Goal: Task Accomplishment & Management: Use online tool/utility

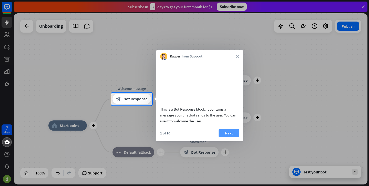
click at [232, 137] on button "Next" at bounding box center [229, 133] width 21 height 8
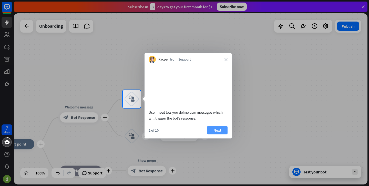
click at [220, 134] on button "Next" at bounding box center [217, 130] width 21 height 8
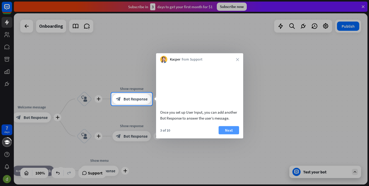
click at [231, 134] on button "Next" at bounding box center [229, 130] width 21 height 8
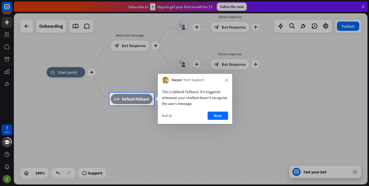
click at [226, 79] on icon "close" at bounding box center [226, 79] width 3 height 3
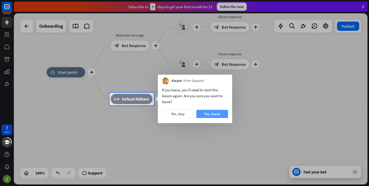
click at [209, 114] on button "Yes, leave" at bounding box center [212, 114] width 32 height 8
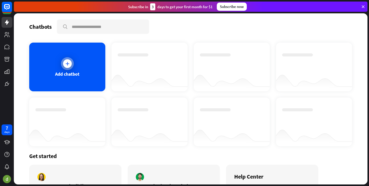
click at [76, 59] on div "Add chatbot" at bounding box center [67, 67] width 76 height 49
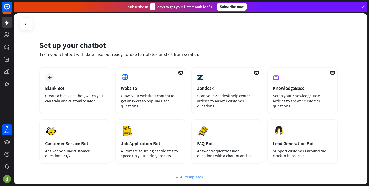
click at [189, 175] on div "All templates" at bounding box center [188, 176] width 299 height 5
drag, startPoint x: 368, startPoint y: 60, endPoint x: 364, endPoint y: 82, distance: 22.7
click at [364, 82] on div "Set up your chatbot Train your chatbot with data, use our ready-to-use template…" at bounding box center [191, 99] width 355 height 173
click at [352, 81] on div "Set up your chatbot Train your chatbot with data, use our ready-to-use template…" at bounding box center [191, 98] width 354 height 171
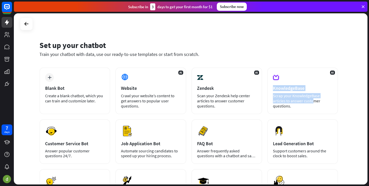
drag, startPoint x: 369, startPoint y: 75, endPoint x: 366, endPoint y: 93, distance: 18.5
click at [366, 93] on div "Set up your chatbot Train your chatbot with data, use our ready-to-use template…" at bounding box center [191, 99] width 355 height 173
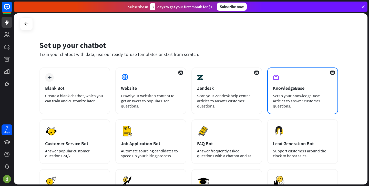
click at [333, 100] on div "AI KnowledgeBase Scrap your KnowledgeBase articles to answer customer questions." at bounding box center [302, 90] width 71 height 47
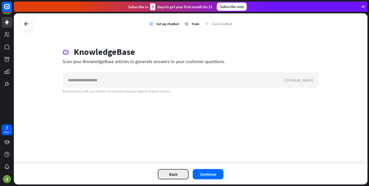
click at [173, 176] on button "Back" at bounding box center [173, 174] width 31 height 10
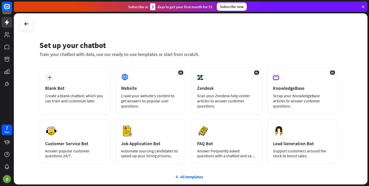
drag, startPoint x: 368, startPoint y: 39, endPoint x: 367, endPoint y: 57, distance: 18.2
click at [367, 57] on div "Set up your chatbot Train your chatbot with data, use our ready-to-use template…" at bounding box center [191, 99] width 355 height 173
click at [184, 173] on div "plus Blank Bot Create a blank chatbot, which you can train and customize later.…" at bounding box center [188, 146] width 299 height 158
click at [182, 174] on div "plus Blank Bot Create a blank chatbot, which you can train and customize later.…" at bounding box center [188, 146] width 299 height 158
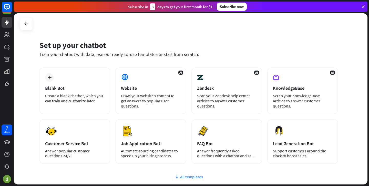
click at [184, 178] on div "All templates" at bounding box center [188, 176] width 299 height 5
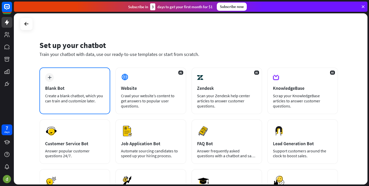
click at [93, 97] on div "Create a blank chatbot, which you can train and customize later." at bounding box center [74, 98] width 59 height 10
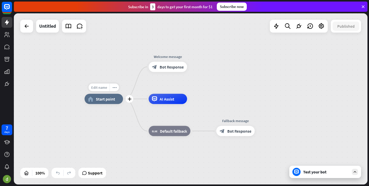
click at [102, 88] on span "Edit name" at bounding box center [99, 87] width 16 height 5
type input "**********"
click at [221, 101] on div "**********" at bounding box center [191, 98] width 354 height 171
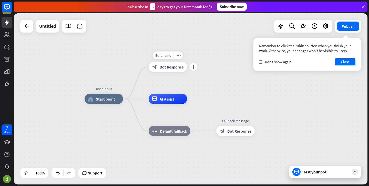
click at [167, 66] on span "Bot Response" at bounding box center [172, 66] width 24 height 5
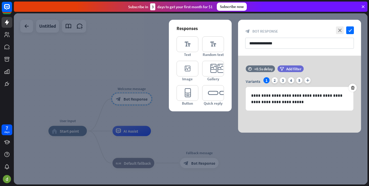
click at [146, 66] on div at bounding box center [191, 98] width 354 height 171
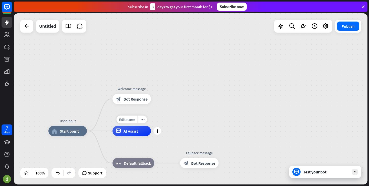
click at [132, 131] on span "AI Assist" at bounding box center [131, 130] width 15 height 5
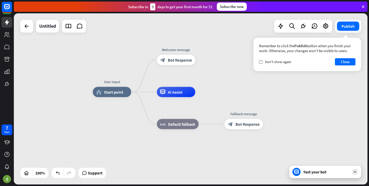
drag, startPoint x: 225, startPoint y: 116, endPoint x: 268, endPoint y: 76, distance: 58.2
click at [268, 76] on div "User Input home_2 Start point Welcome message block_bot_response Bot Response A…" at bounding box center [191, 98] width 354 height 171
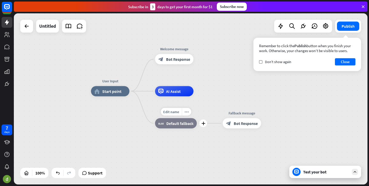
click at [178, 126] on span "Default fallback" at bounding box center [179, 123] width 27 height 5
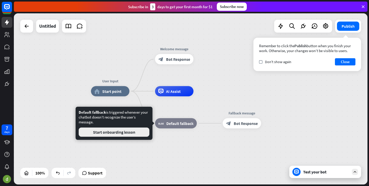
click at [115, 132] on button "Start onboarding lesson" at bounding box center [114, 131] width 71 height 9
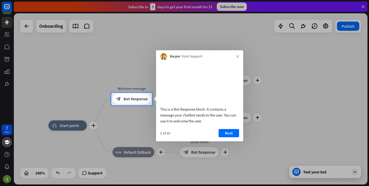
click at [237, 54] on div "Kacper from Support close" at bounding box center [199, 55] width 87 height 10
click at [237, 56] on icon "close" at bounding box center [237, 56] width 3 height 3
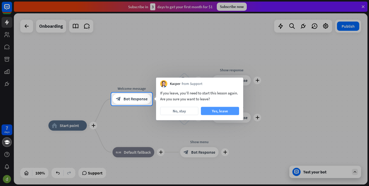
click at [211, 110] on button "Yes, leave" at bounding box center [220, 111] width 38 height 8
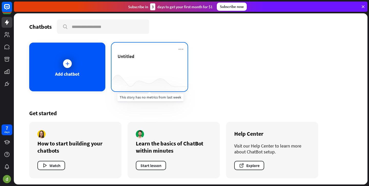
click at [147, 73] on div at bounding box center [150, 81] width 76 height 20
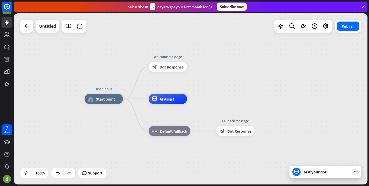
click at [347, 172] on div "Test your bot" at bounding box center [326, 171] width 46 height 5
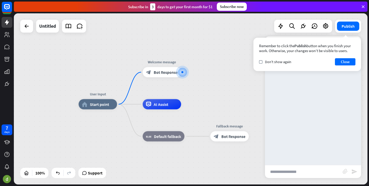
click at [303, 169] on input "text" at bounding box center [304, 171] width 78 height 13
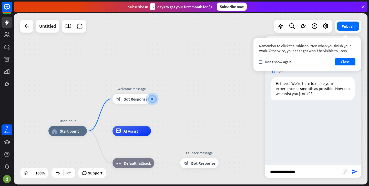
type input "**********"
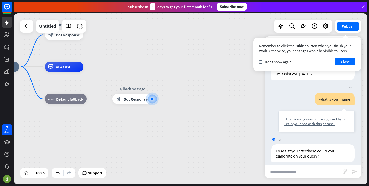
scroll to position [25, 0]
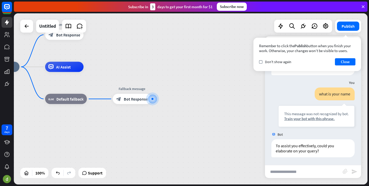
drag, startPoint x: 193, startPoint y: 127, endPoint x: 210, endPoint y: 131, distance: 18.1
click at [210, 131] on div "User Input home_2 Start point Welcome message block_bot_response Bot Response A…" at bounding box center [158, 152] width 354 height 171
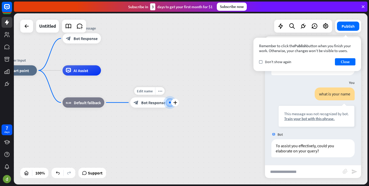
click at [171, 101] on div at bounding box center [169, 102] width 7 height 7
click at [176, 101] on icon "plus" at bounding box center [175, 103] width 4 height 4
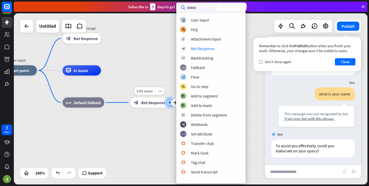
click at [141, 102] on div "block_bot_response Bot Response" at bounding box center [149, 102] width 38 height 10
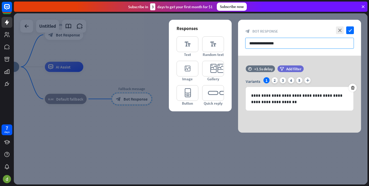
drag, startPoint x: 285, startPoint y: 44, endPoint x: 246, endPoint y: 42, distance: 38.7
click at [246, 42] on input "**********" at bounding box center [299, 43] width 109 height 11
click at [275, 81] on div "2" at bounding box center [275, 80] width 6 height 6
drag, startPoint x: 285, startPoint y: 42, endPoint x: 249, endPoint y: 41, distance: 36.4
click at [249, 41] on input "**********" at bounding box center [299, 43] width 109 height 11
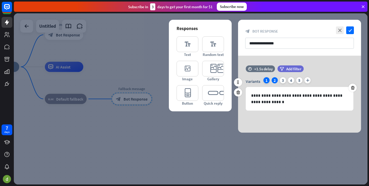
click at [266, 77] on div "1" at bounding box center [267, 80] width 6 height 6
drag, startPoint x: 287, startPoint y: 43, endPoint x: 286, endPoint y: 51, distance: 8.0
click at [286, 51] on div "**********" at bounding box center [299, 38] width 123 height 36
click at [351, 30] on icon "check" at bounding box center [350, 30] width 8 height 8
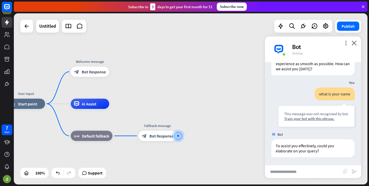
drag, startPoint x: 154, startPoint y: 68, endPoint x: 181, endPoint y: 106, distance: 46.4
click at [181, 106] on div "User Input home_2 Start point Welcome message block_bot_response Bot Response A…" at bounding box center [184, 189] width 354 height 171
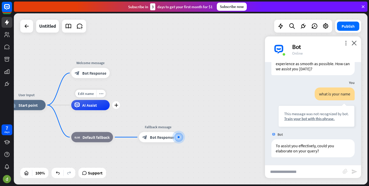
click at [101, 106] on div "AI Assist" at bounding box center [90, 105] width 38 height 10
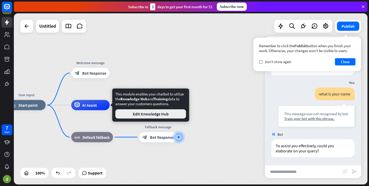
click at [164, 115] on button "Edit Knowledge Hub" at bounding box center [150, 113] width 71 height 9
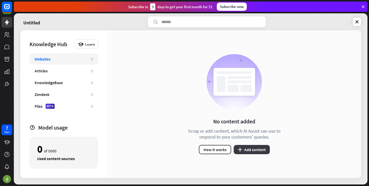
click at [253, 148] on button "plus Add content" at bounding box center [252, 149] width 36 height 9
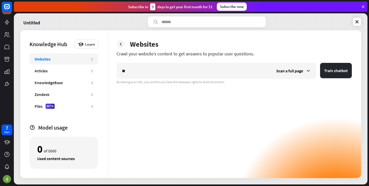
type input "*"
type input "**********"
click at [303, 71] on span "Scan a full page" at bounding box center [289, 70] width 27 height 5
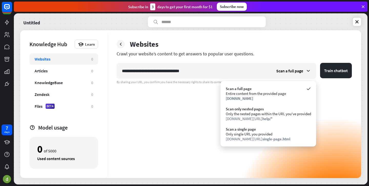
click at [347, 125] on div "**********" at bounding box center [234, 120] width 235 height 115
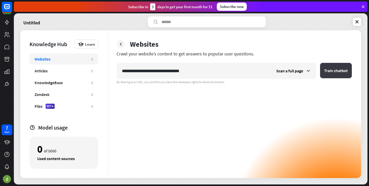
click at [331, 69] on button "Train chatbot" at bounding box center [336, 70] width 32 height 15
click at [335, 72] on button "Train chatbot" at bounding box center [336, 70] width 32 height 15
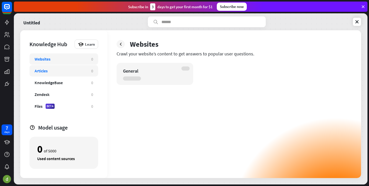
click at [62, 66] on div "Articles 0" at bounding box center [63, 70] width 69 height 11
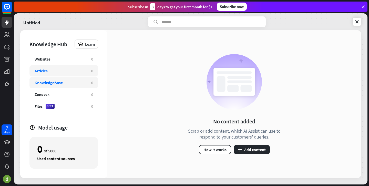
click at [69, 82] on div "KnowledgeBase" at bounding box center [61, 82] width 52 height 5
click at [75, 98] on div "Zendesk 0" at bounding box center [63, 94] width 69 height 11
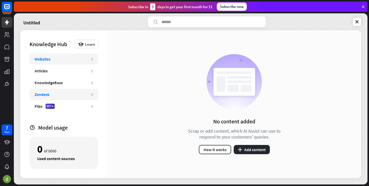
click at [77, 62] on div "Websites 0" at bounding box center [63, 58] width 69 height 11
click at [75, 87] on div "KnowledgeBase 0" at bounding box center [63, 82] width 69 height 11
